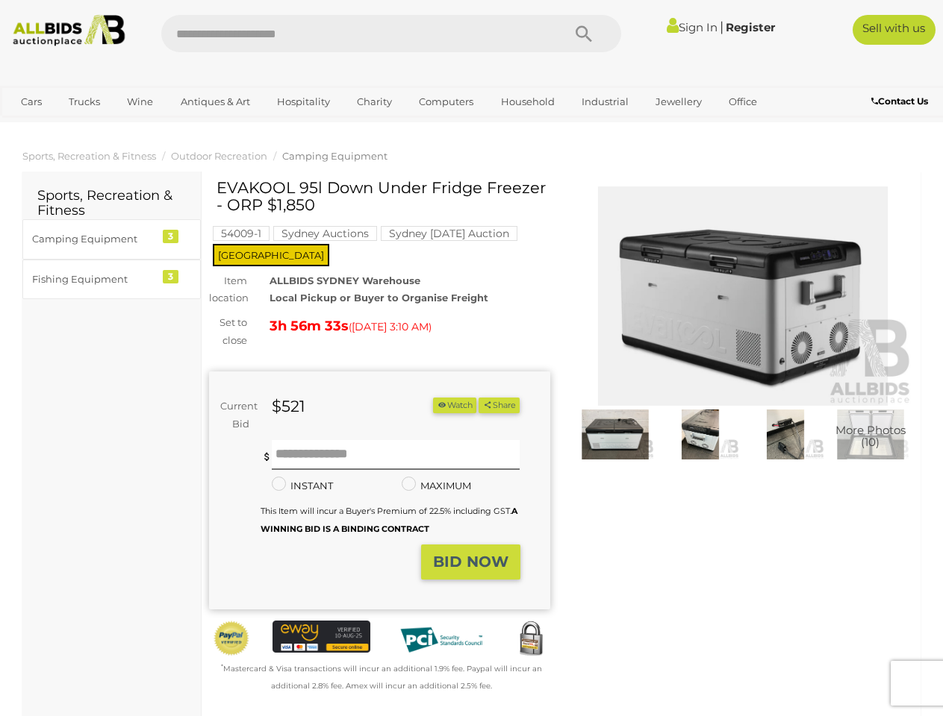
click at [471, 358] on div "EVAKOOL 95l Down Under Fridge Freezer - ORP $1,850 54009-1 Sydney Auctions [GEO…" at bounding box center [379, 437] width 341 height 516
click at [584, 34] on icon "Search" at bounding box center [583, 34] width 16 height 22
click at [31, 102] on link "Cars" at bounding box center [31, 102] width 40 height 25
click at [84, 102] on link "Trucks" at bounding box center [84, 102] width 51 height 25
click at [140, 102] on link "Wine" at bounding box center [140, 102] width 46 height 25
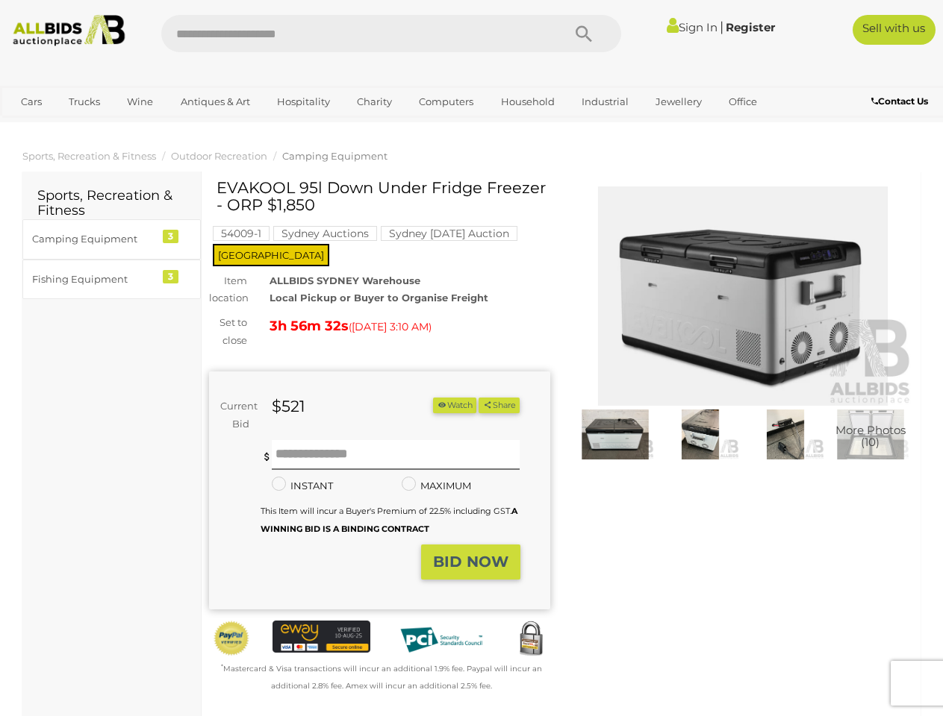
click at [214, 102] on link "Antiques & Art" at bounding box center [215, 102] width 89 height 25
click at [302, 102] on link "Hospitality" at bounding box center [303, 102] width 72 height 25
click at [373, 102] on link "Charity" at bounding box center [374, 102] width 54 height 25
click at [444, 102] on link "Computers" at bounding box center [446, 102] width 74 height 25
click at [525, 102] on link "Household" at bounding box center [527, 102] width 73 height 25
